Goal: Find specific page/section: Find specific page/section

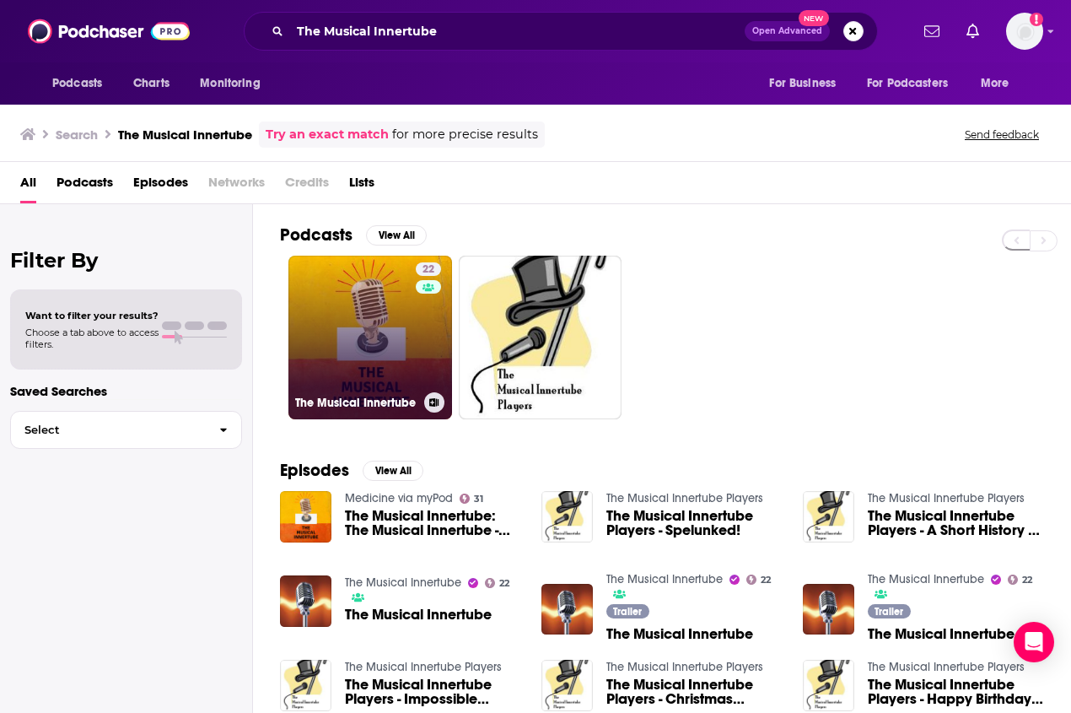
click at [391, 352] on link "22 The Musical Innertube" at bounding box center [370, 338] width 164 height 164
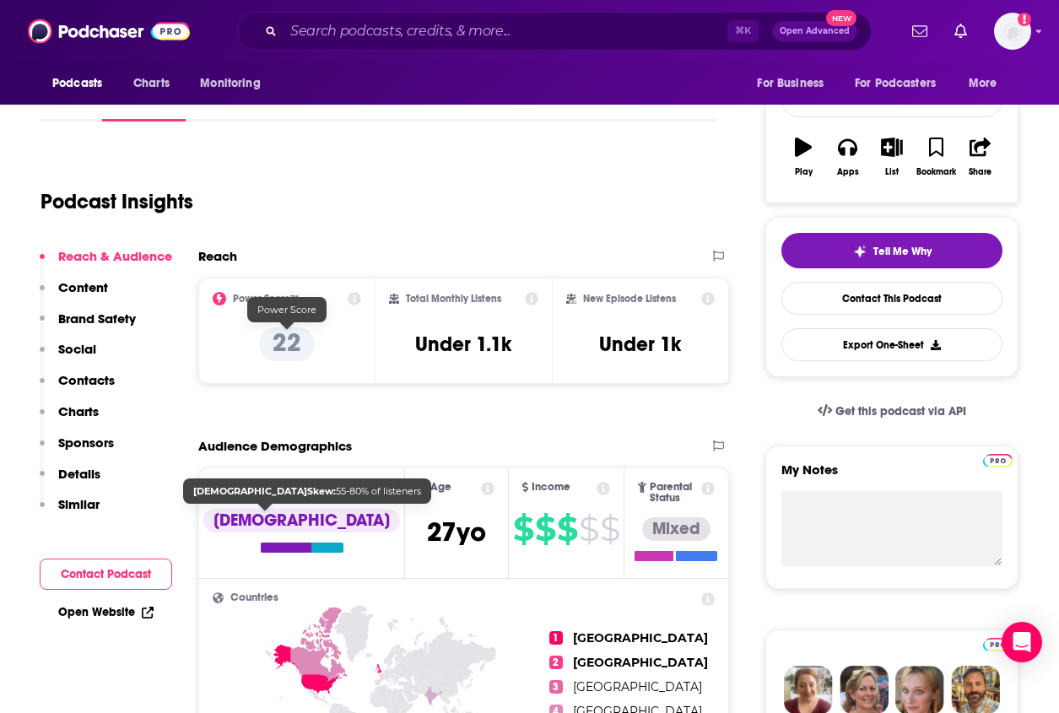
scroll to position [201, 0]
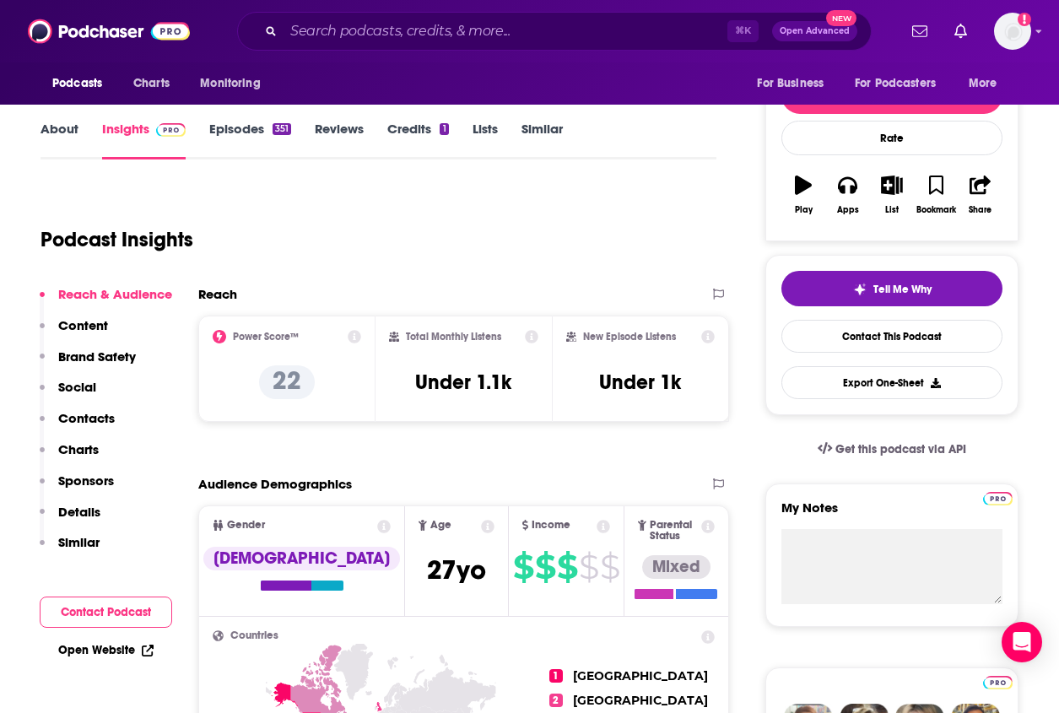
click at [57, 127] on link "About" at bounding box center [59, 140] width 38 height 39
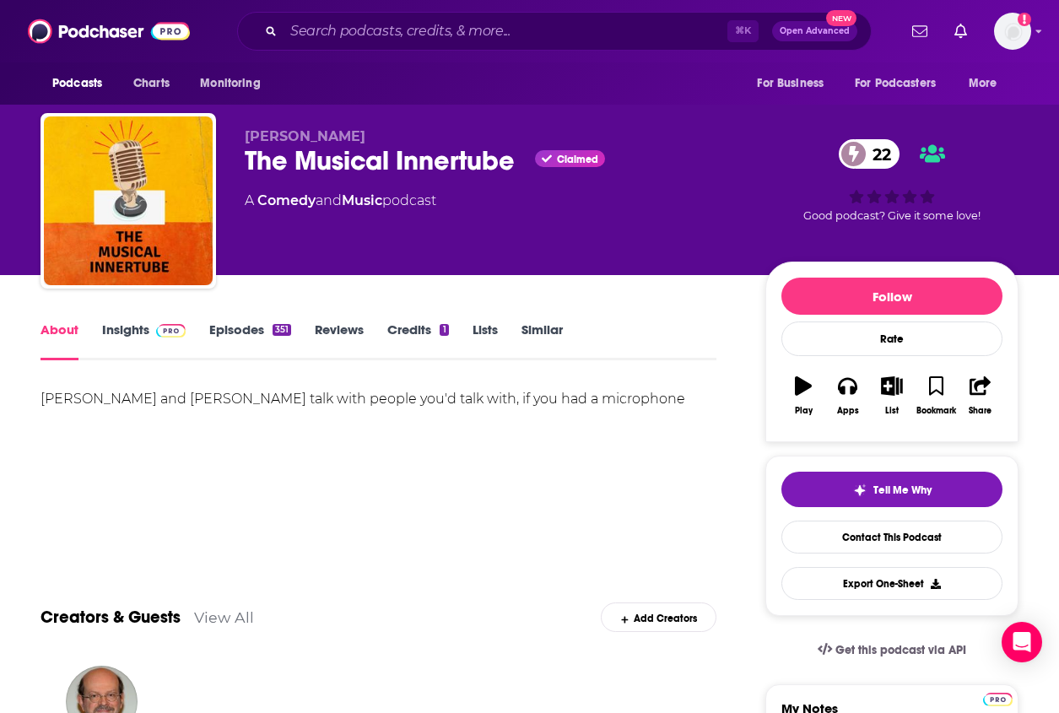
click at [137, 326] on link "Insights" at bounding box center [144, 340] width 84 height 39
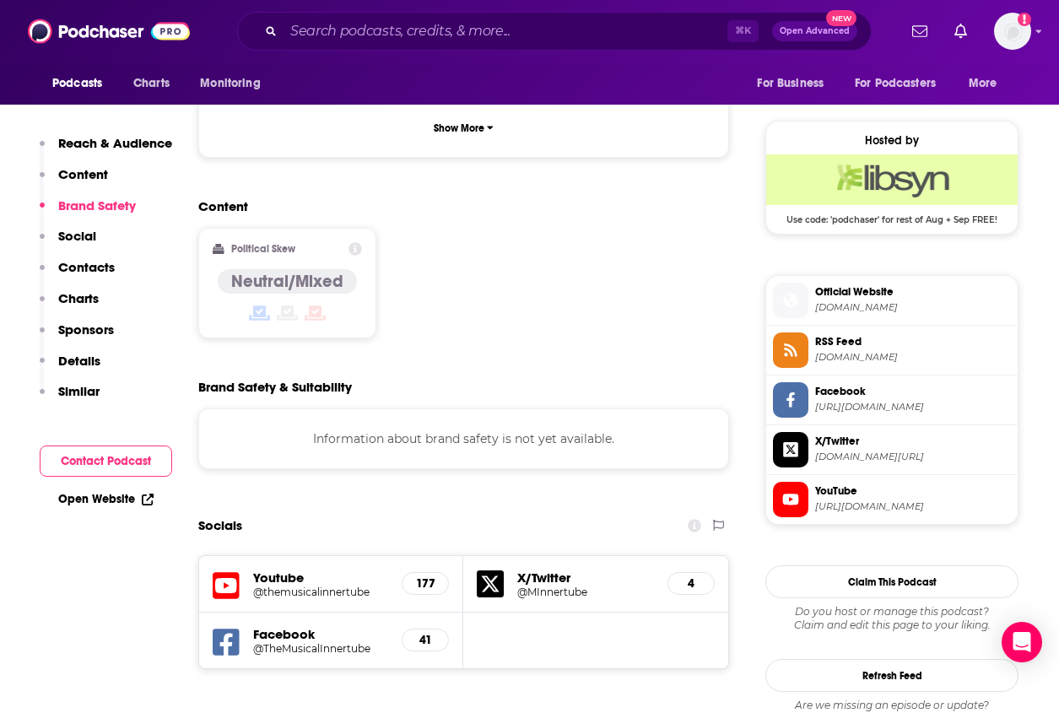
scroll to position [1175, 0]
click at [273, 570] on h5 "Youtube" at bounding box center [320, 578] width 135 height 16
click at [282, 586] on h5 "@themusicalinnertube" at bounding box center [320, 592] width 135 height 13
